Goal: Transaction & Acquisition: Subscribe to service/newsletter

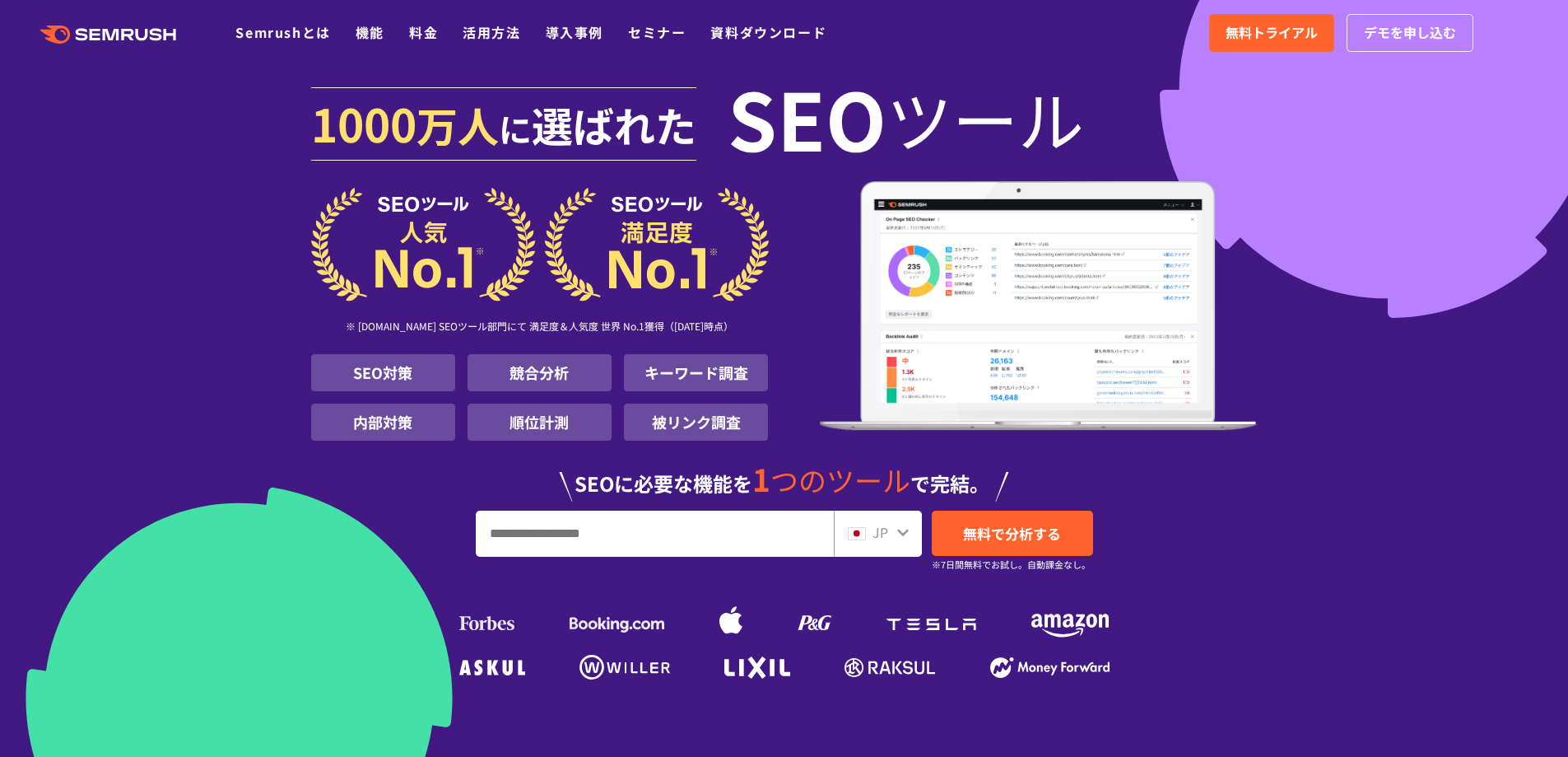
scroll to position [9, 0]
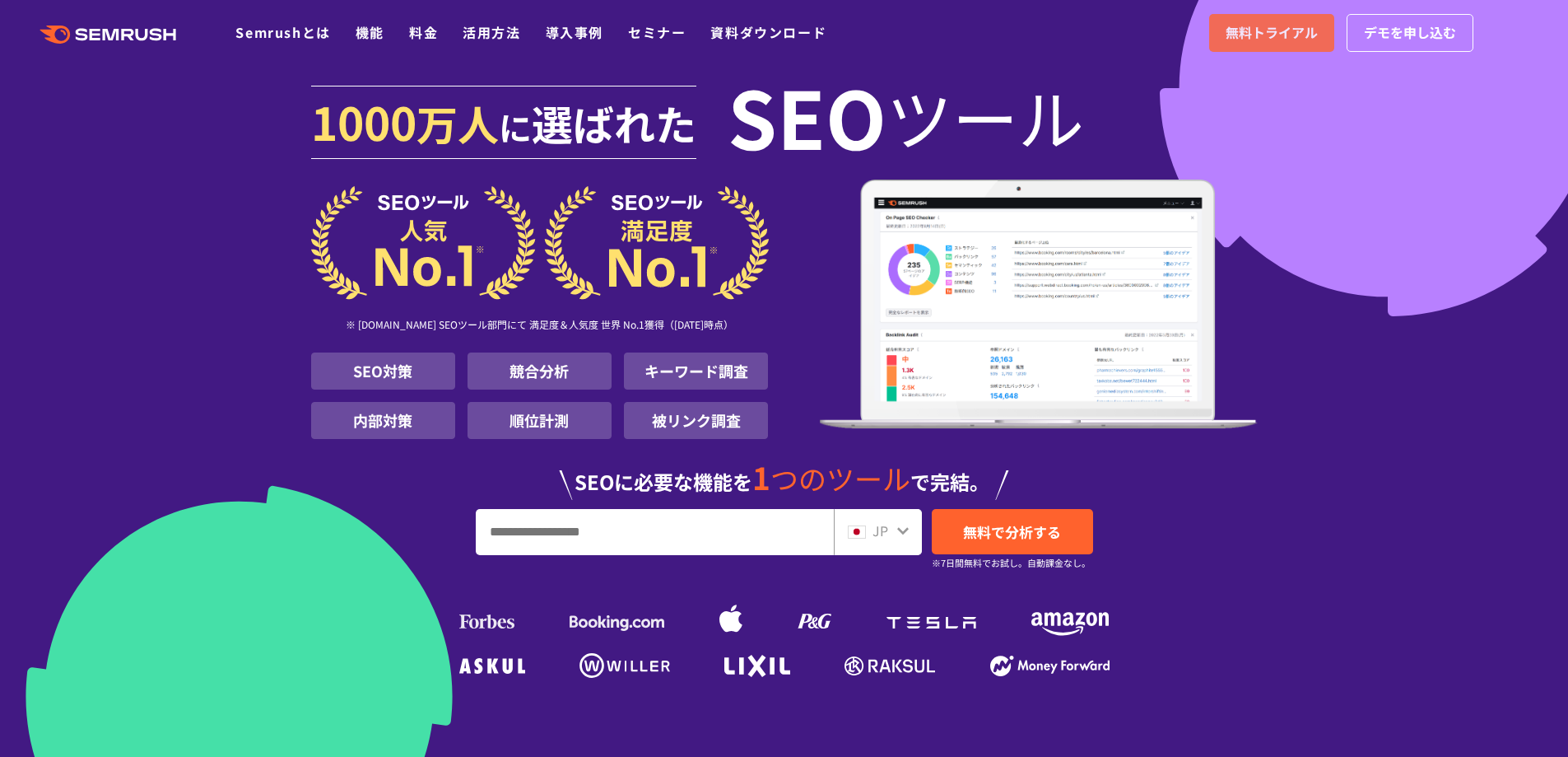
click at [1273, 36] on span "無料トライアル" at bounding box center [1272, 32] width 92 height 21
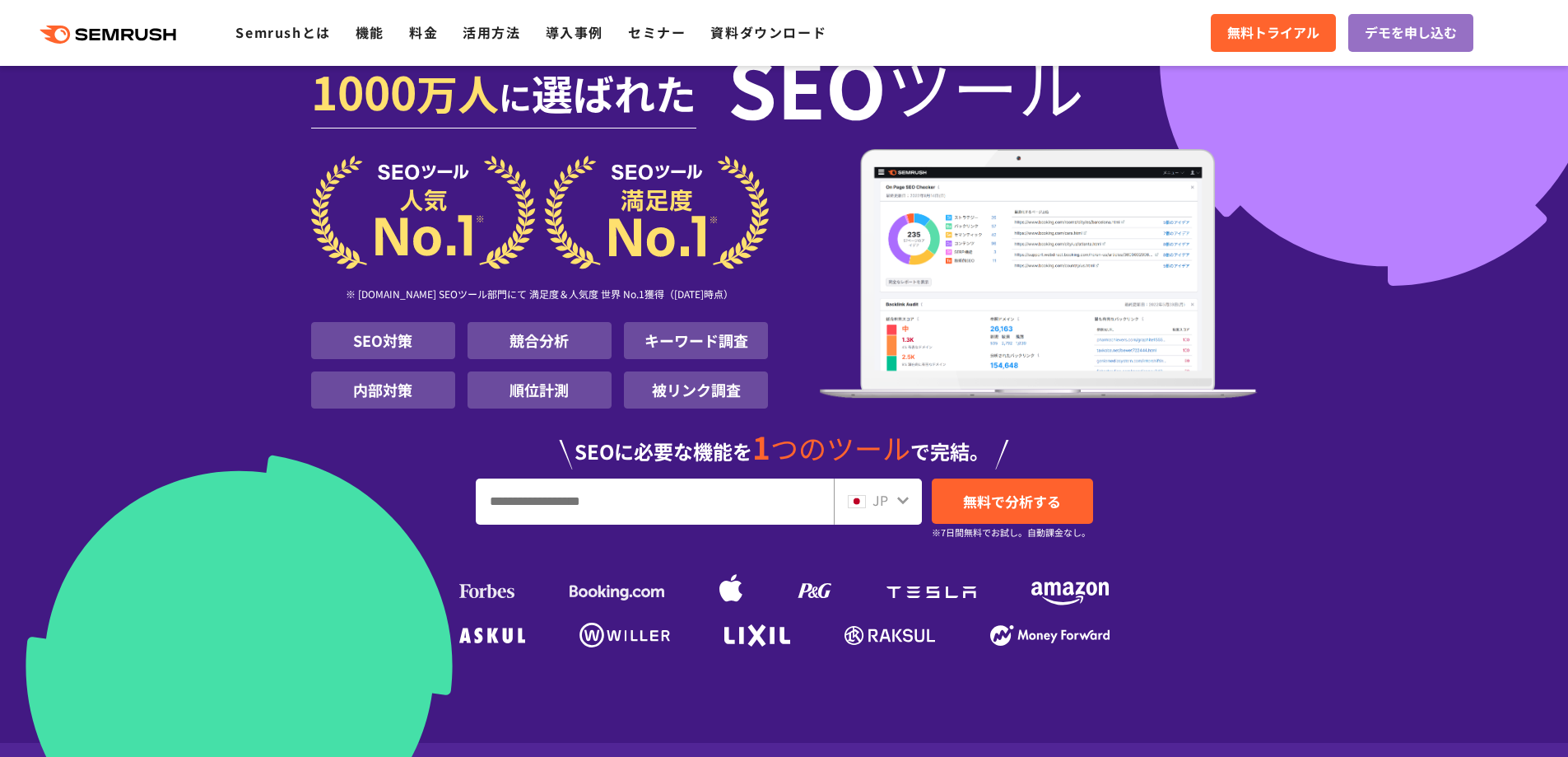
scroll to position [142, 0]
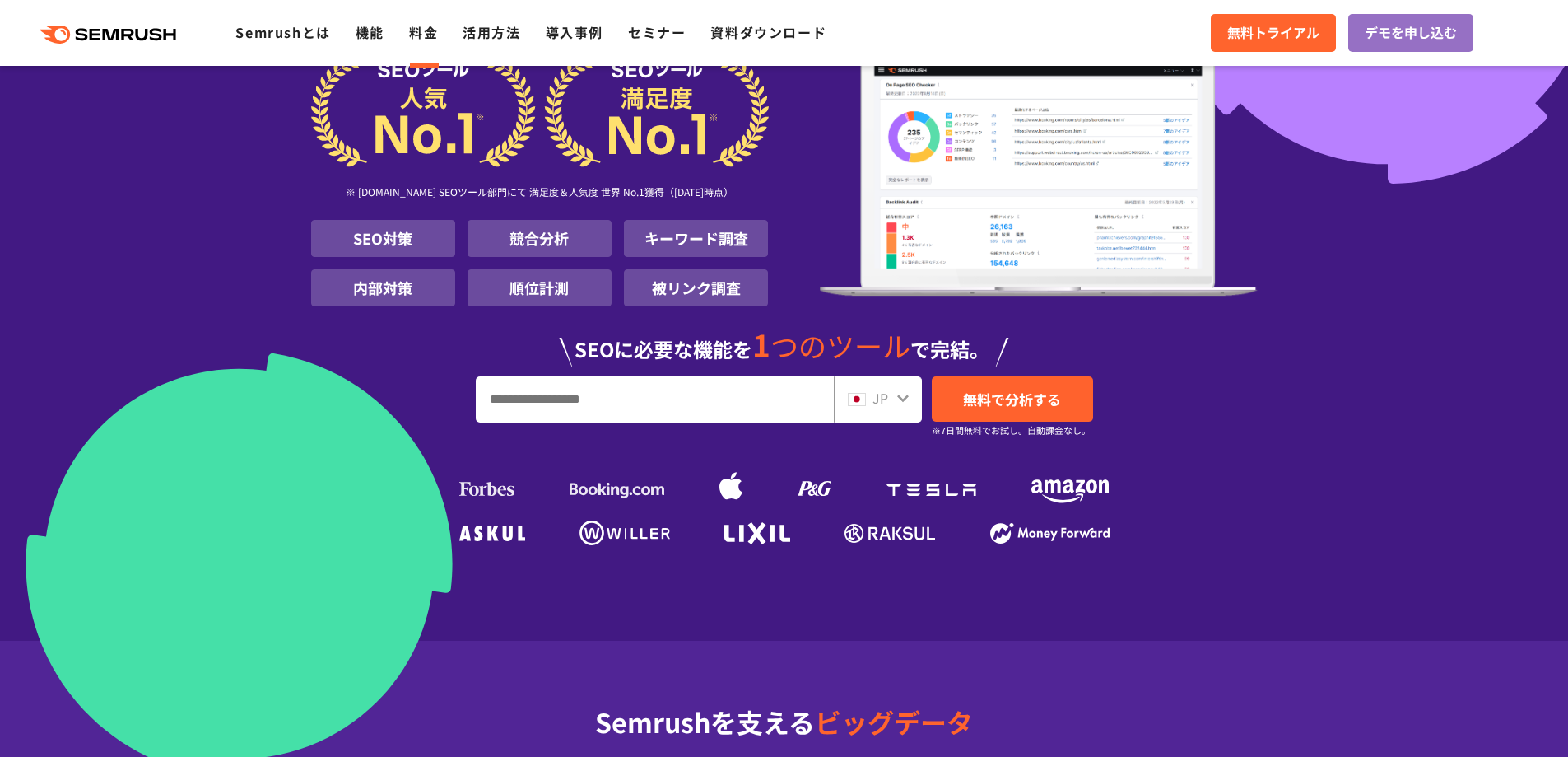
click at [413, 29] on link "料金" at bounding box center [423, 32] width 29 height 20
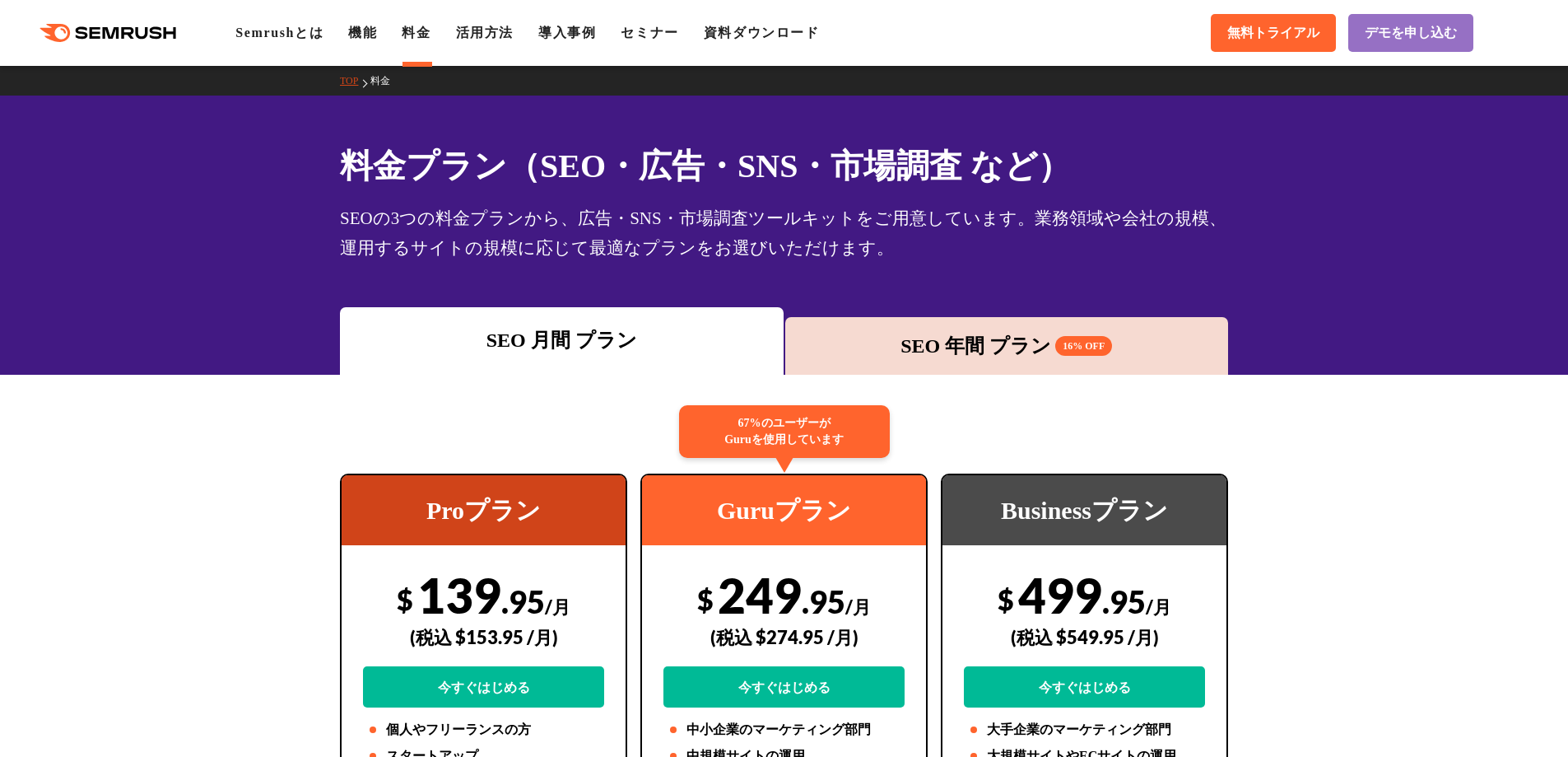
drag, startPoint x: 237, startPoint y: 284, endPoint x: 229, endPoint y: 294, distance: 12.8
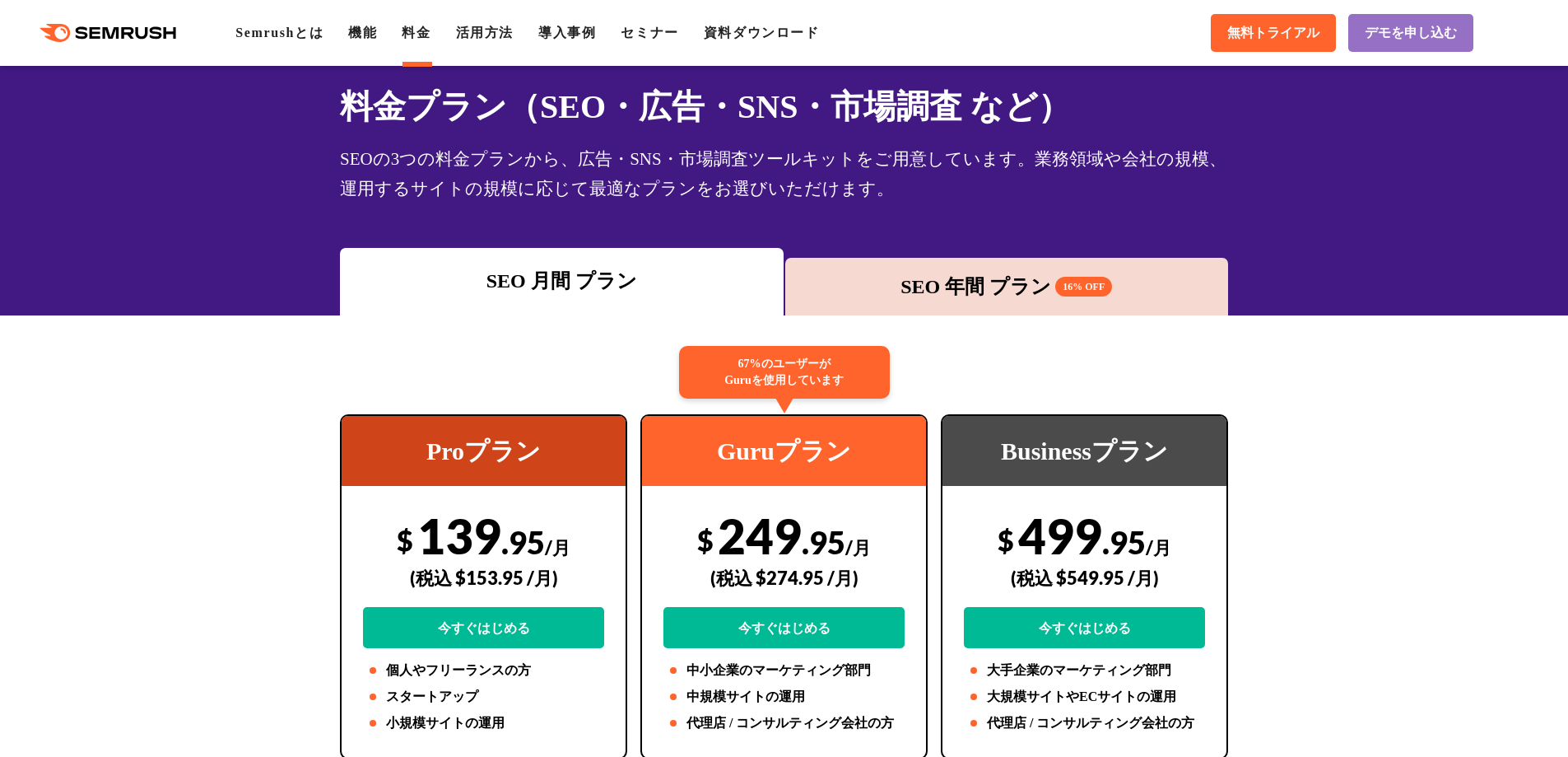
scroll to position [347, 0]
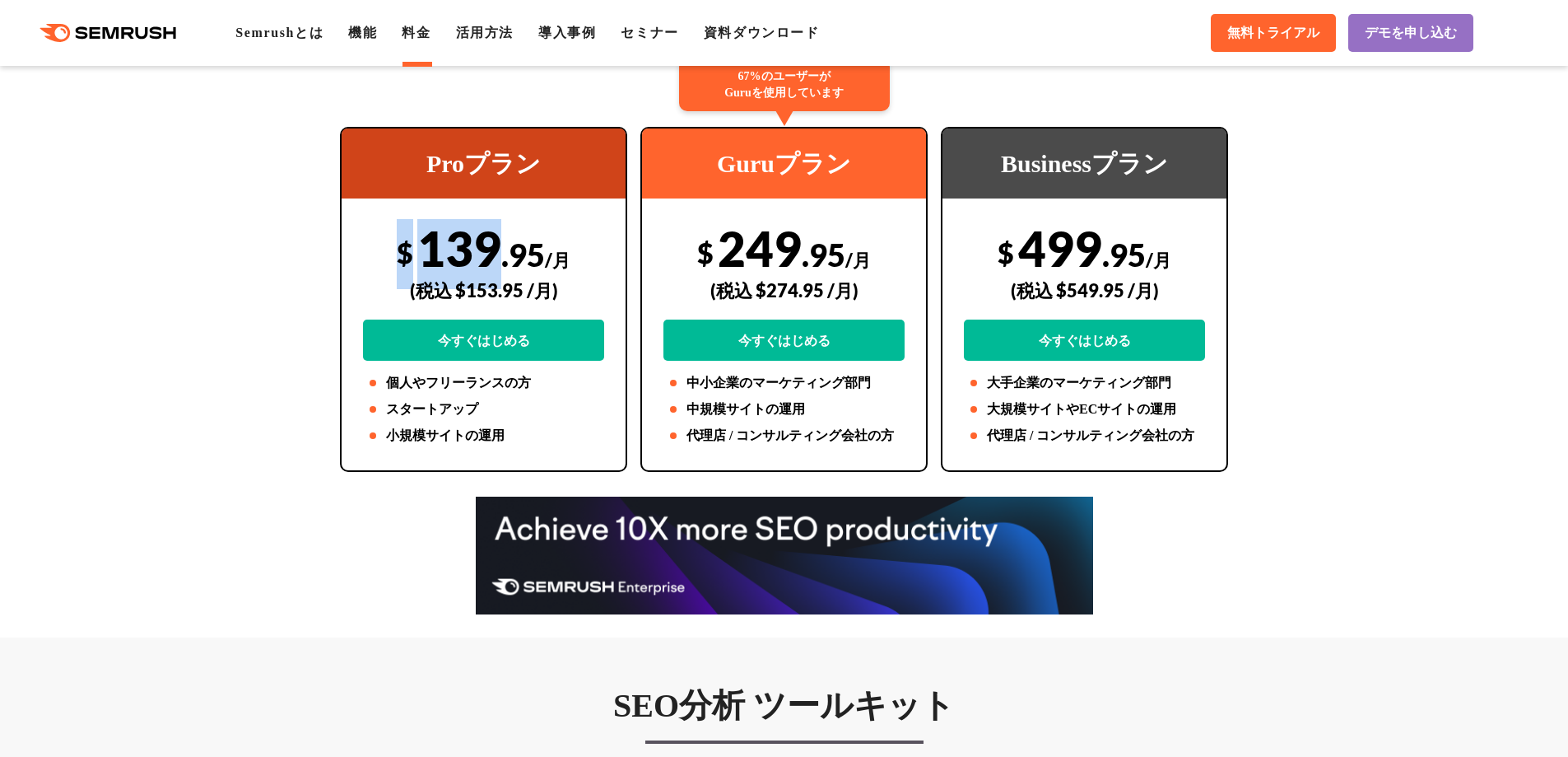
drag, startPoint x: 491, startPoint y: 242, endPoint x: 396, endPoint y: 242, distance: 95.0
click at [396, 242] on div "$ 139 .95 /月 (税込 $153.95 /月) 今すぐはじめる" at bounding box center [484, 290] width 242 height 142
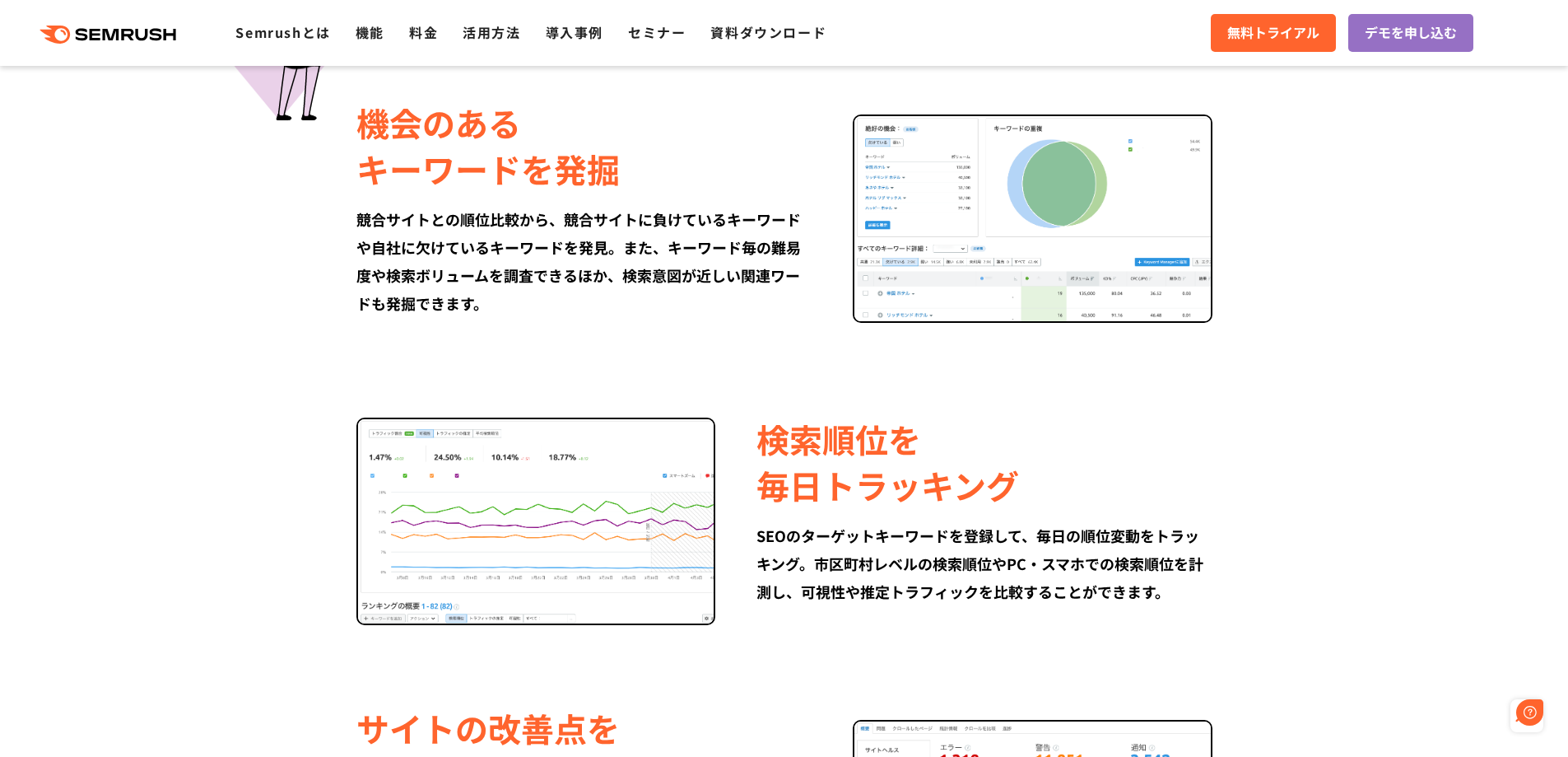
scroll to position [1289, 0]
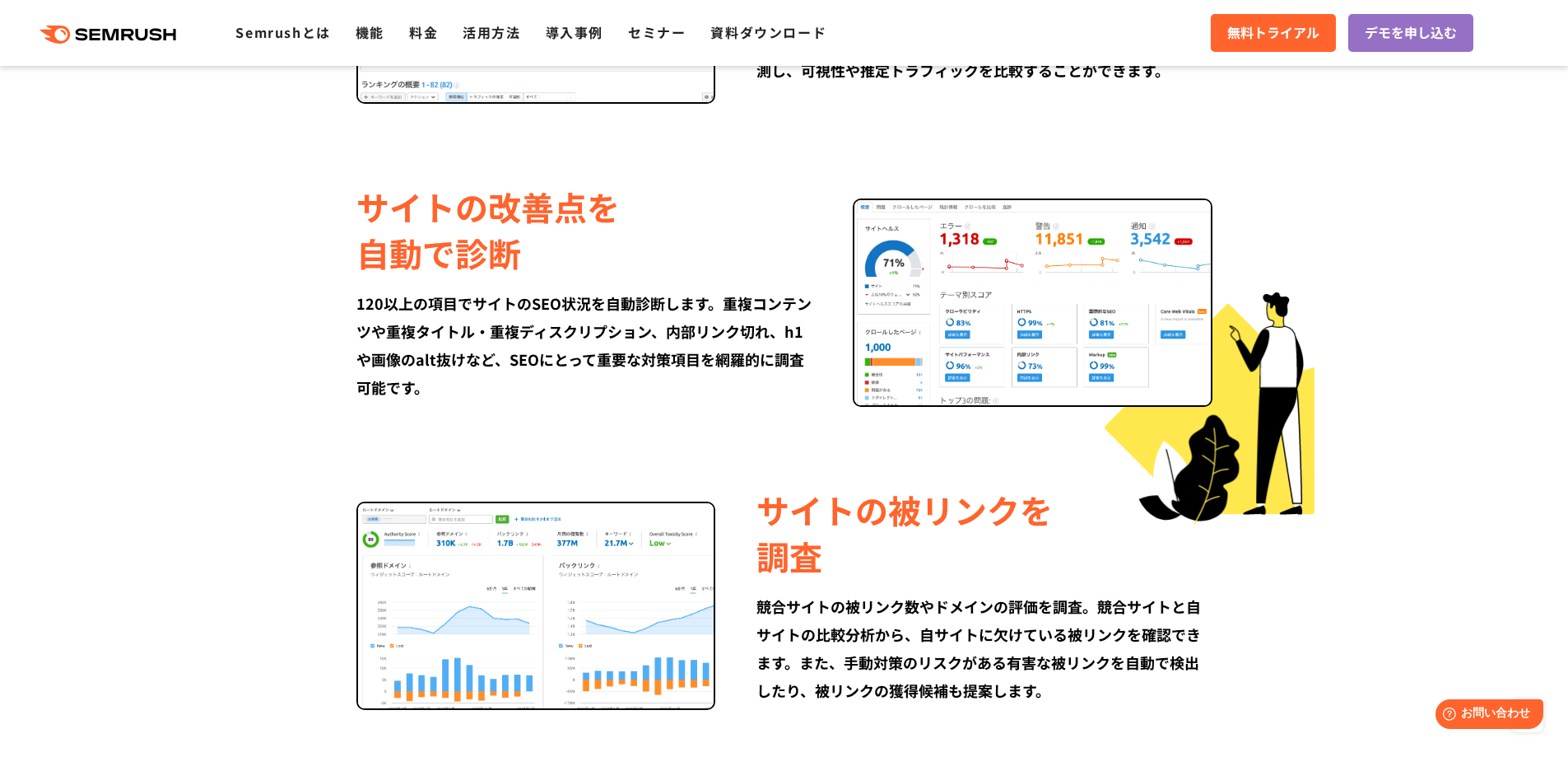
drag, startPoint x: 316, startPoint y: 354, endPoint x: 316, endPoint y: 259, distance: 95.0
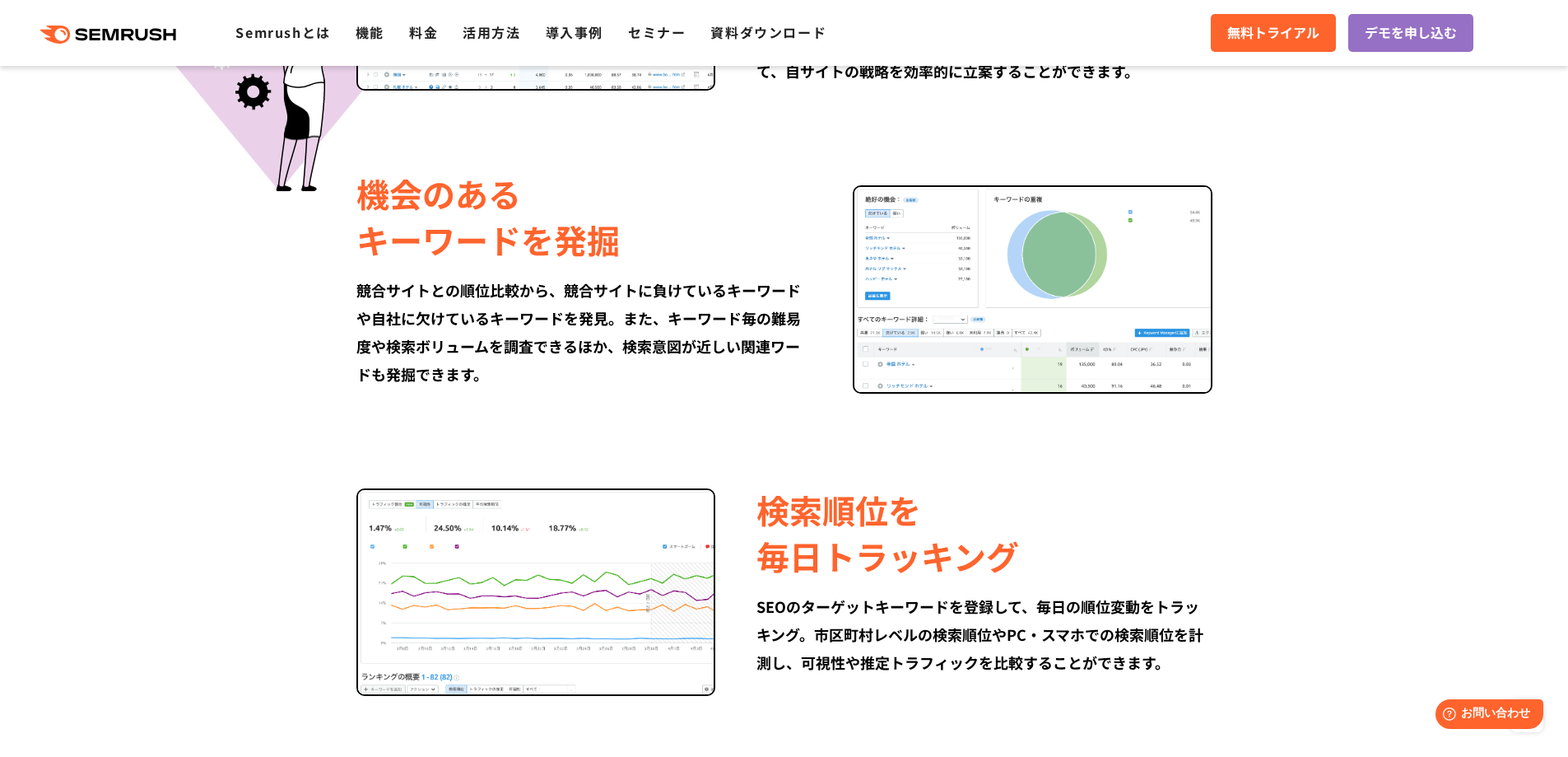
scroll to position [1931, 0]
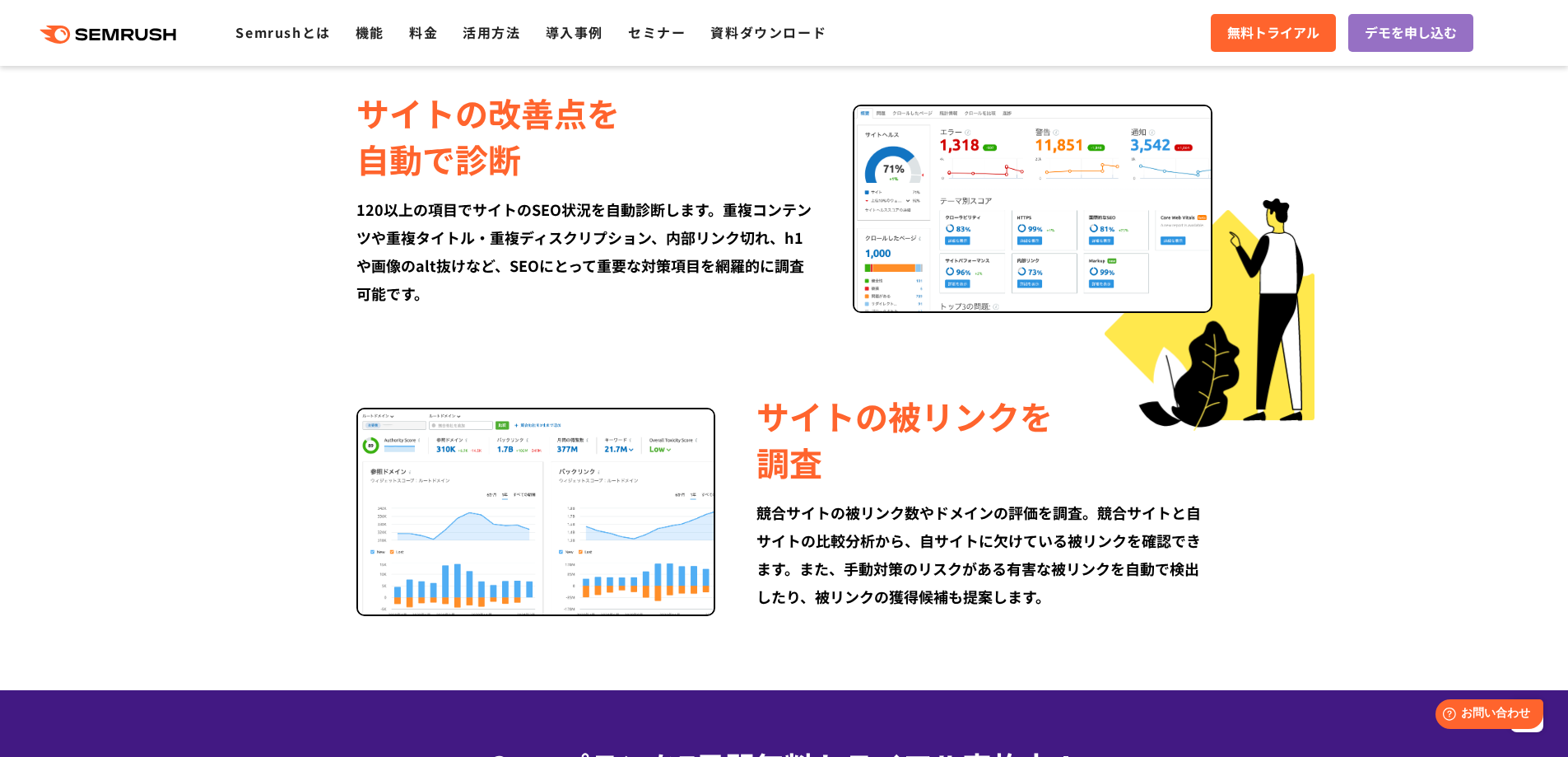
drag, startPoint x: 315, startPoint y: 443, endPoint x: 312, endPoint y: 413, distance: 30.1
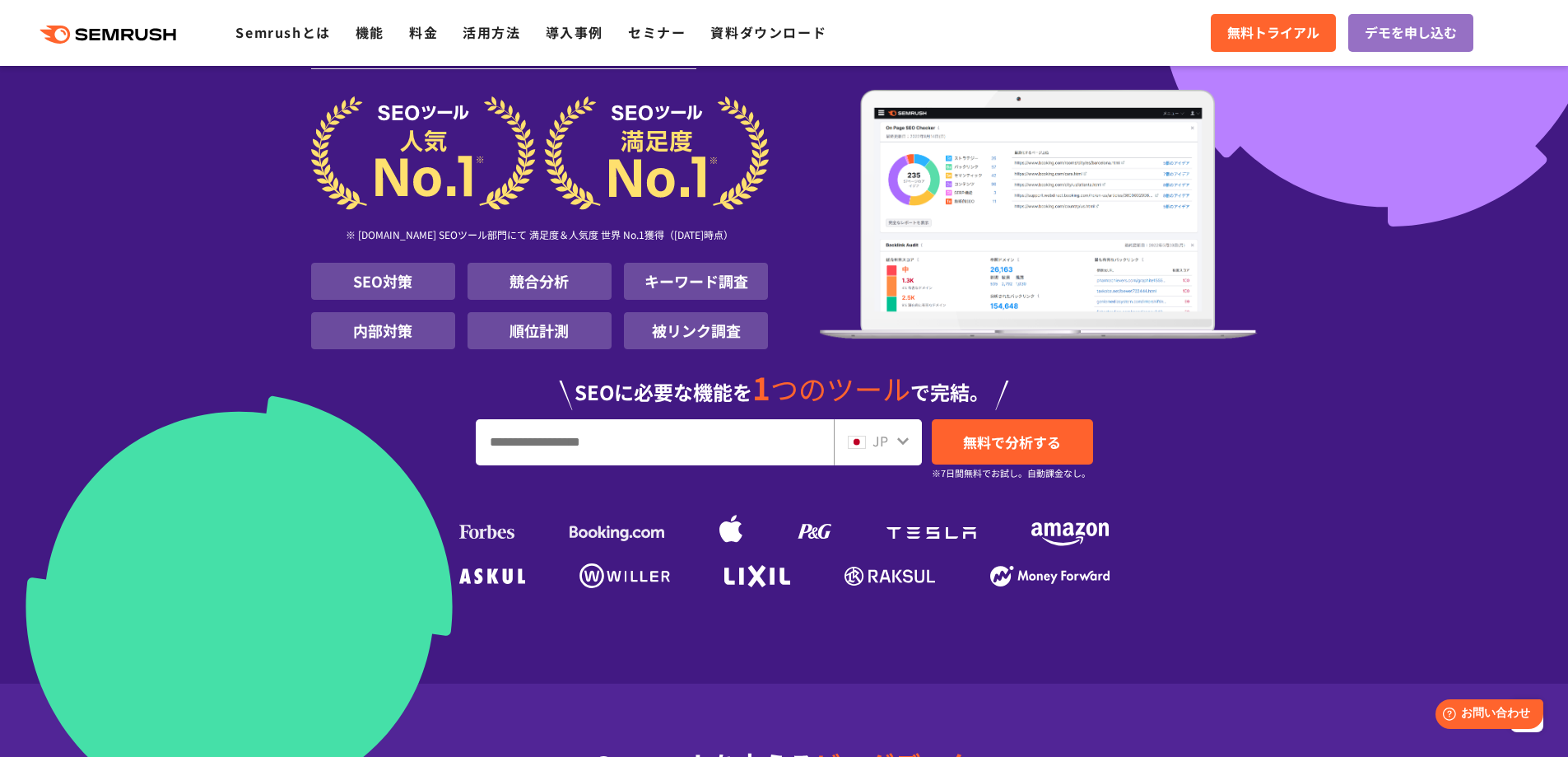
scroll to position [0, 0]
